Goal: Information Seeking & Learning: Learn about a topic

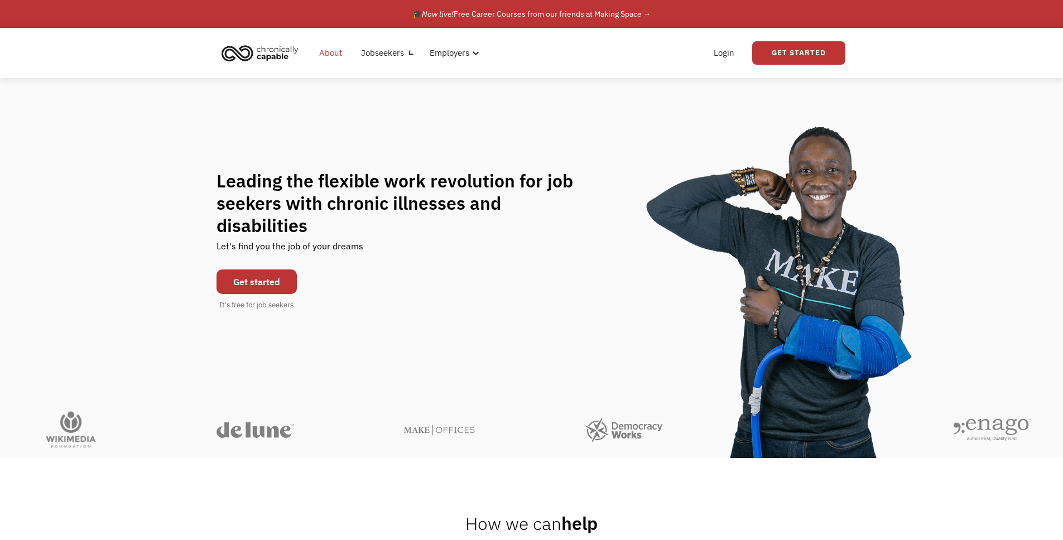
click at [315, 52] on link "About" at bounding box center [330, 53] width 36 height 36
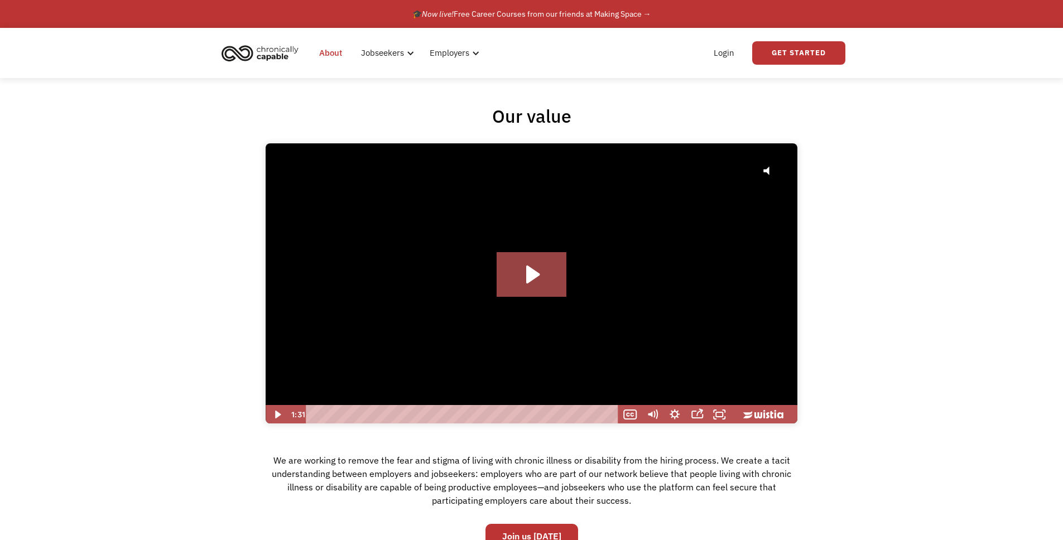
click at [330, 55] on link "About" at bounding box center [330, 53] width 36 height 36
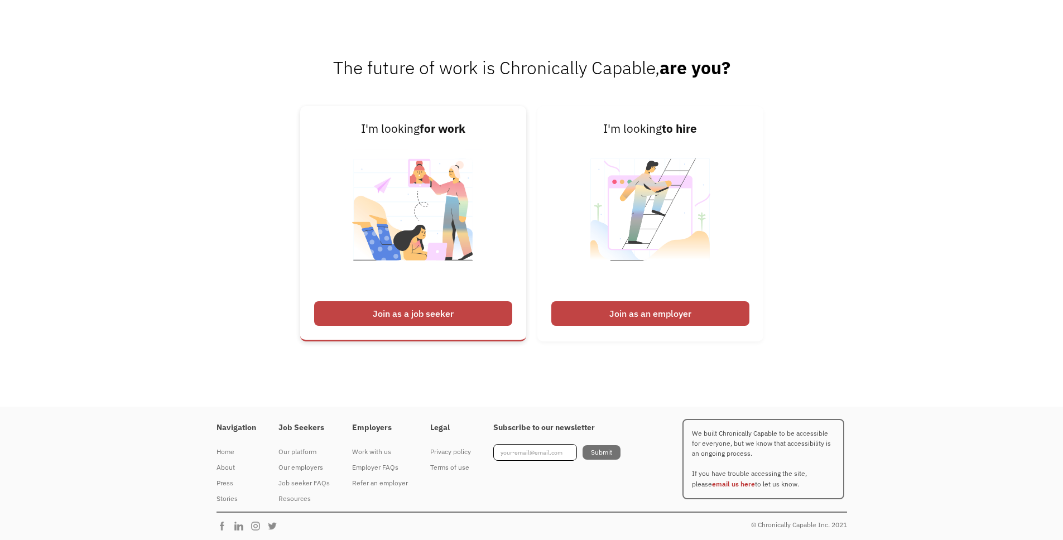
scroll to position [1739, 0]
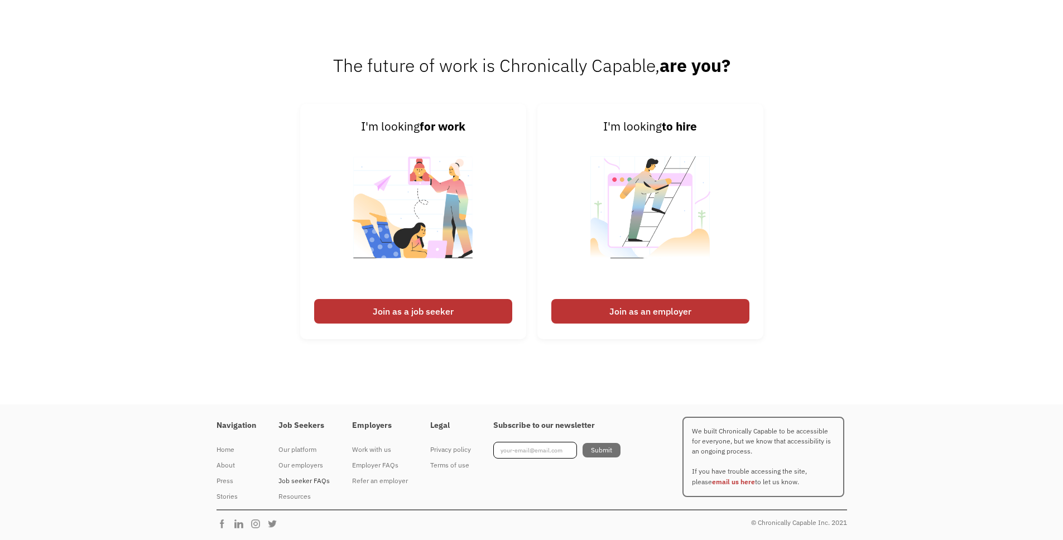
click at [304, 480] on div "Job seeker FAQs" at bounding box center [303, 480] width 51 height 13
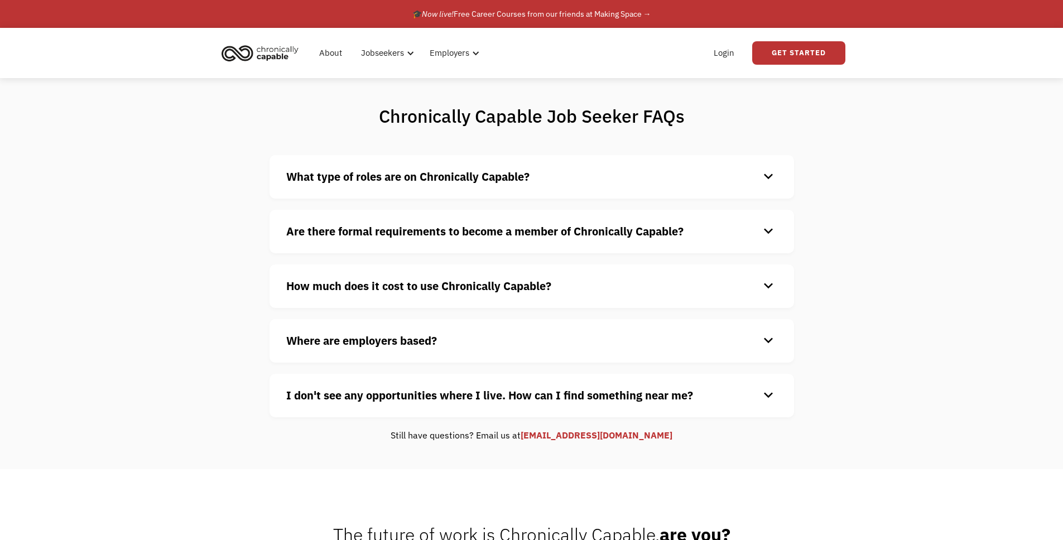
click at [382, 338] on strong "Where are employers based?" at bounding box center [361, 340] width 151 height 15
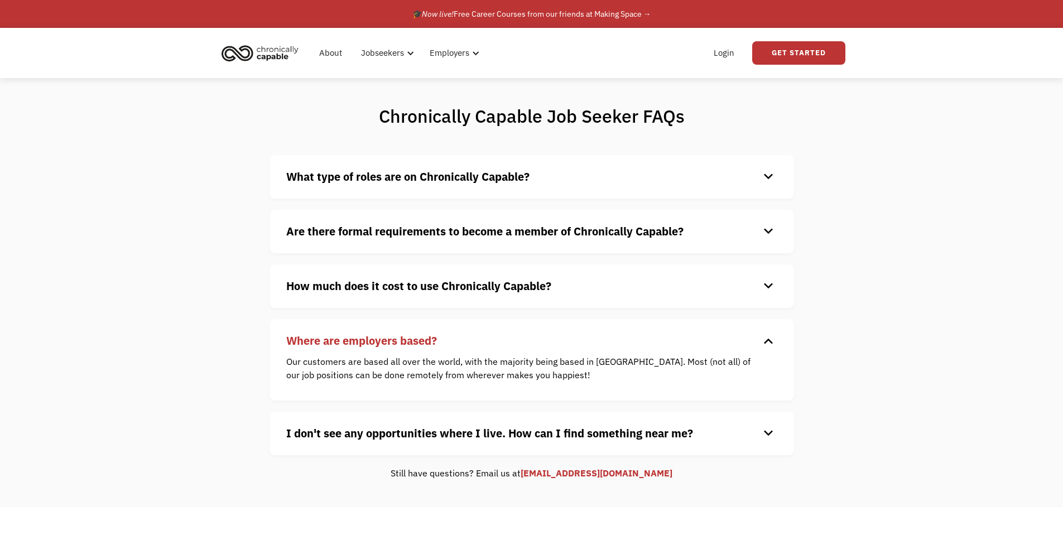
click at [367, 184] on strong "What type of roles are on Chronically Capable?" at bounding box center [407, 176] width 243 height 15
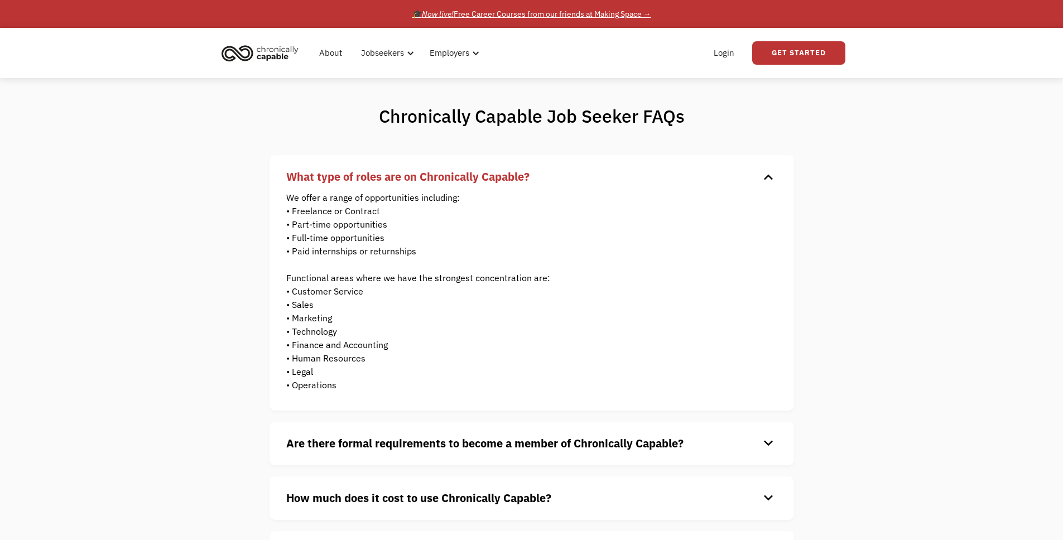
click at [534, 16] on div "🎓 Now live! Free Career Courses from our friends at Making Space →" at bounding box center [531, 13] width 239 height 13
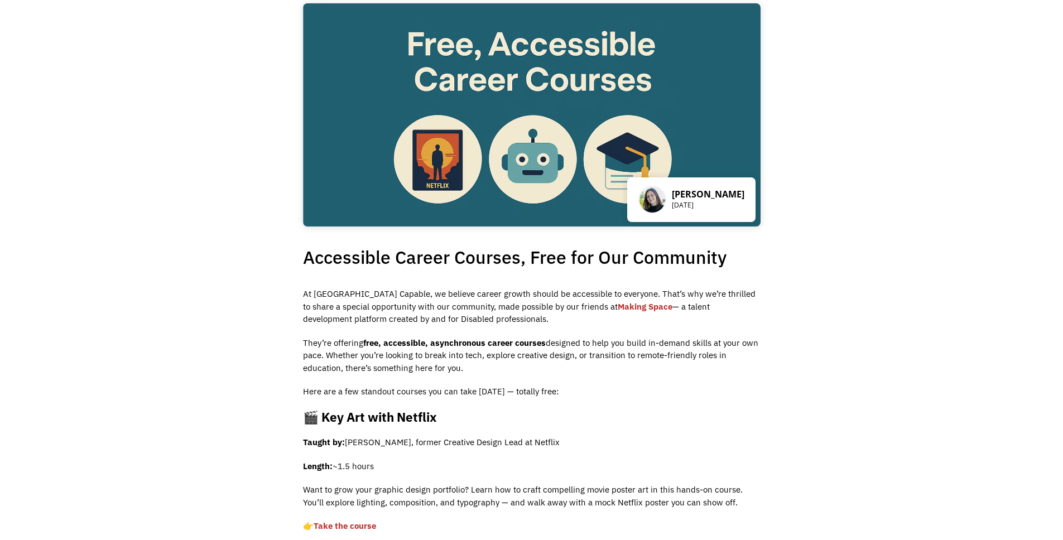
scroll to position [70, 0]
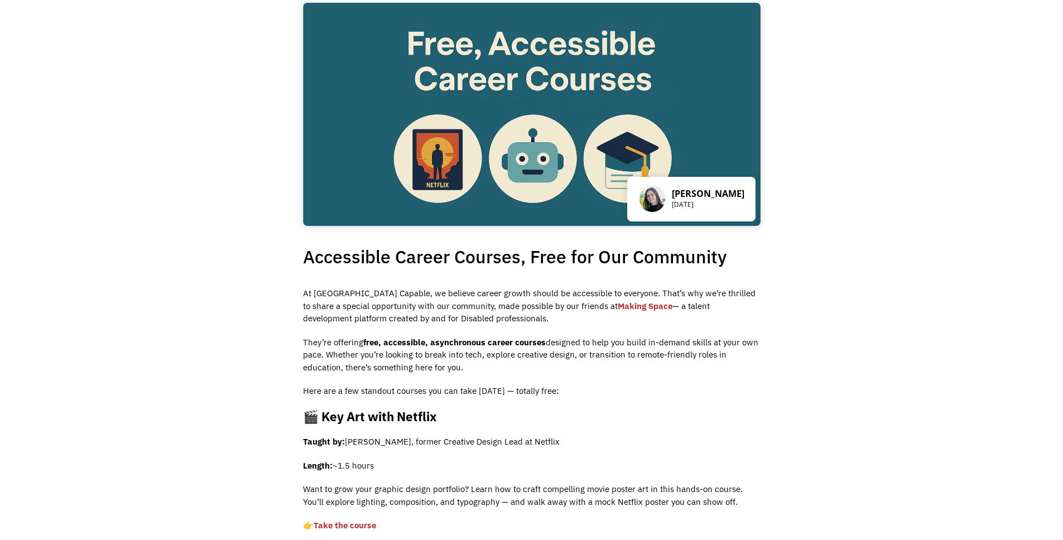
click at [234, 110] on div "[PERSON_NAME] [DATE] Accessible Career Courses, Free for Our Community At [GEOG…" at bounding box center [531, 440] width 1063 height 929
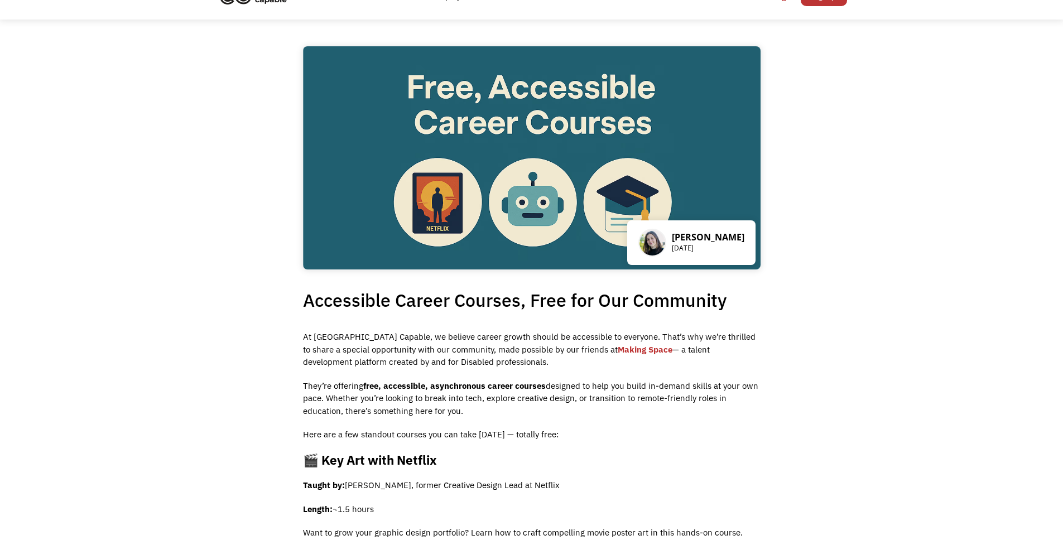
scroll to position [0, 0]
